Goal: Check status: Check status

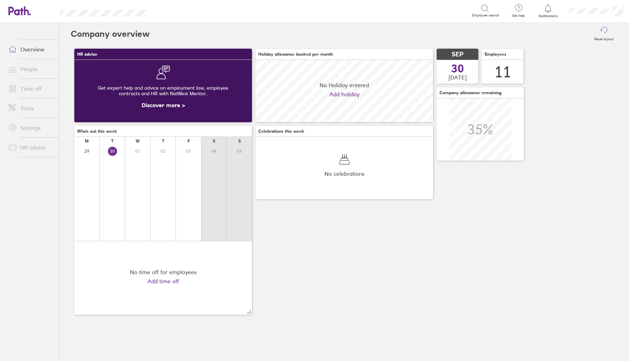
scroll to position [62, 178]
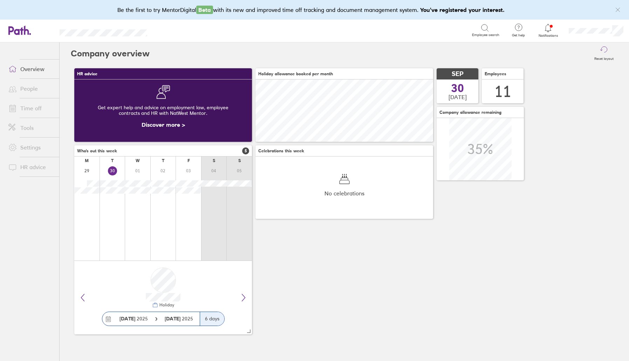
click at [28, 108] on link "Time off" at bounding box center [31, 108] width 56 height 14
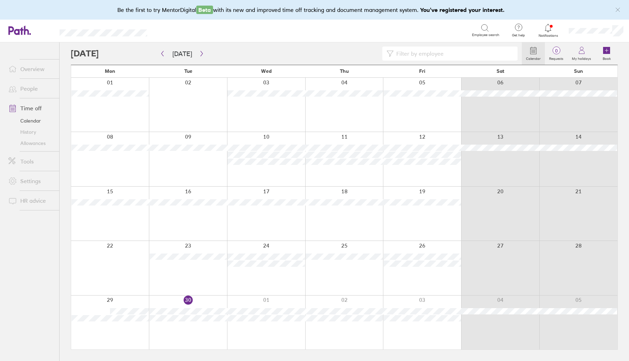
click at [29, 143] on link "Allowances" at bounding box center [31, 143] width 56 height 11
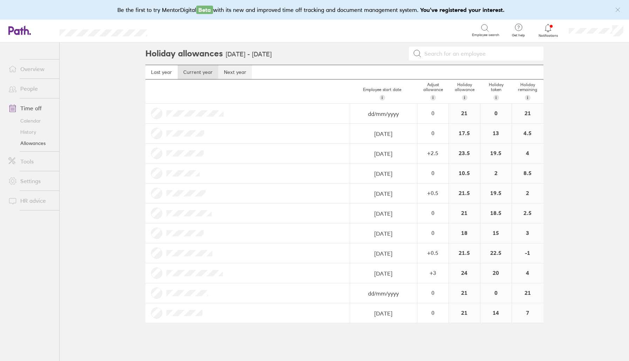
click at [234, 72] on link "Next year" at bounding box center [235, 72] width 34 height 14
click at [203, 71] on link "Current year" at bounding box center [198, 72] width 41 height 14
